Goal: Task Accomplishment & Management: Use online tool/utility

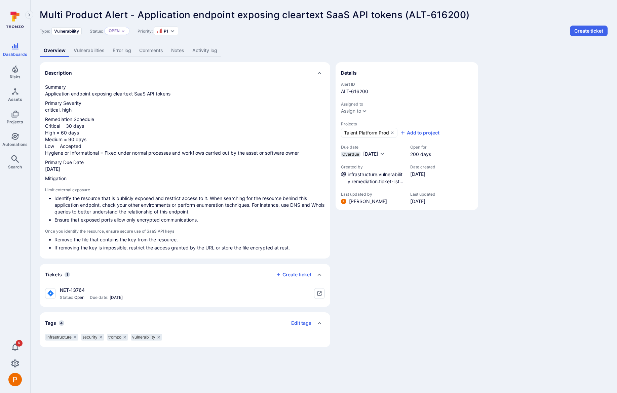
click at [94, 53] on link "Vulnerabilities" at bounding box center [89, 50] width 39 height 12
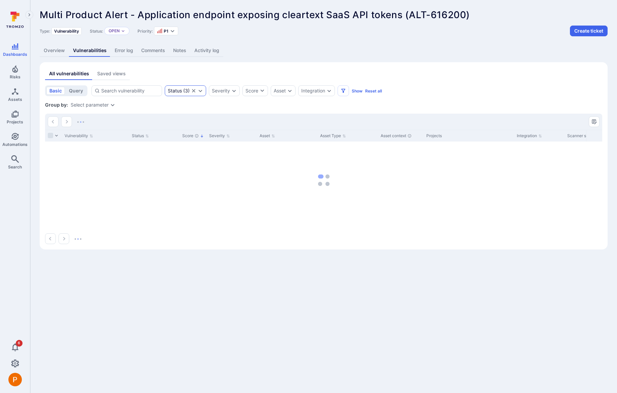
click at [200, 91] on icon "Expand dropdown" at bounding box center [201, 91] width 4 height 2
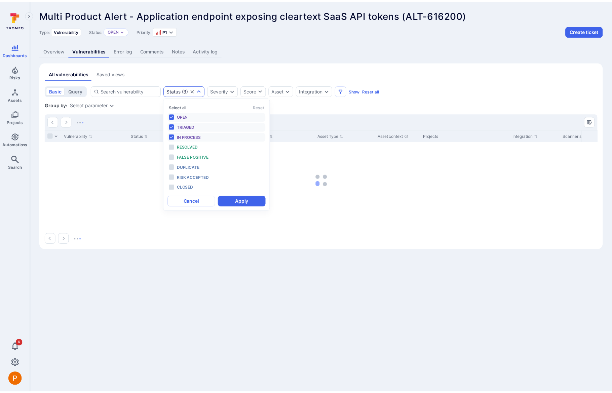
scroll to position [5, 0]
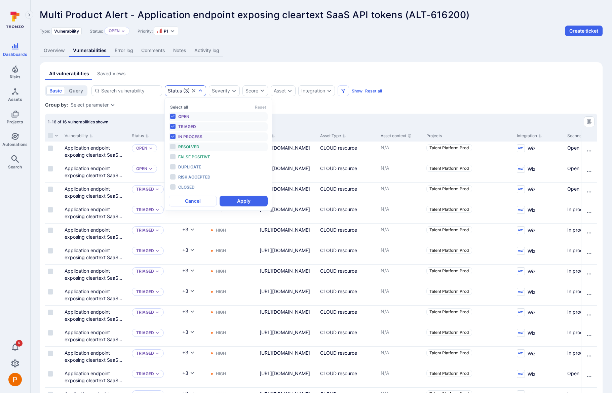
click at [176, 144] on li "Resolved" at bounding box center [218, 146] width 99 height 9
click at [179, 154] on span "False positive" at bounding box center [194, 156] width 32 height 5
click at [180, 164] on span "Duplicate" at bounding box center [189, 166] width 23 height 5
click at [184, 178] on span "Risk accepted" at bounding box center [194, 176] width 32 height 5
click at [185, 183] on div "Closed" at bounding box center [205, 186] width 55 height 7
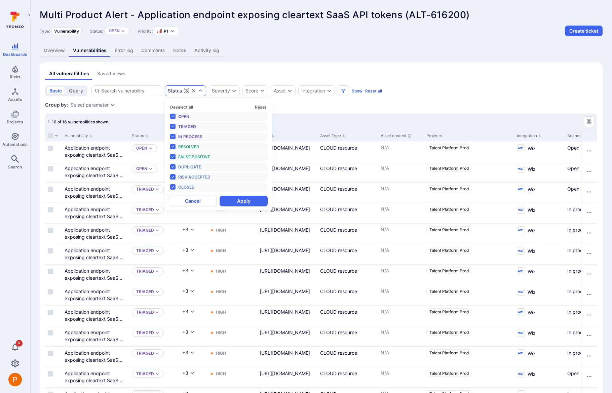
click at [240, 200] on button "Apply" at bounding box center [243, 201] width 48 height 11
